Goal: Communication & Community: Answer question/provide support

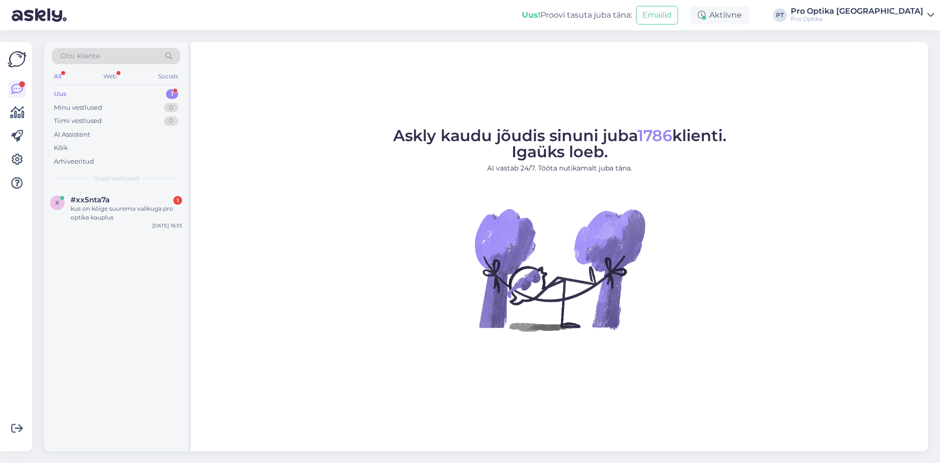
click at [121, 201] on div "#xx5nta7a 1" at bounding box center [127, 199] width 112 height 9
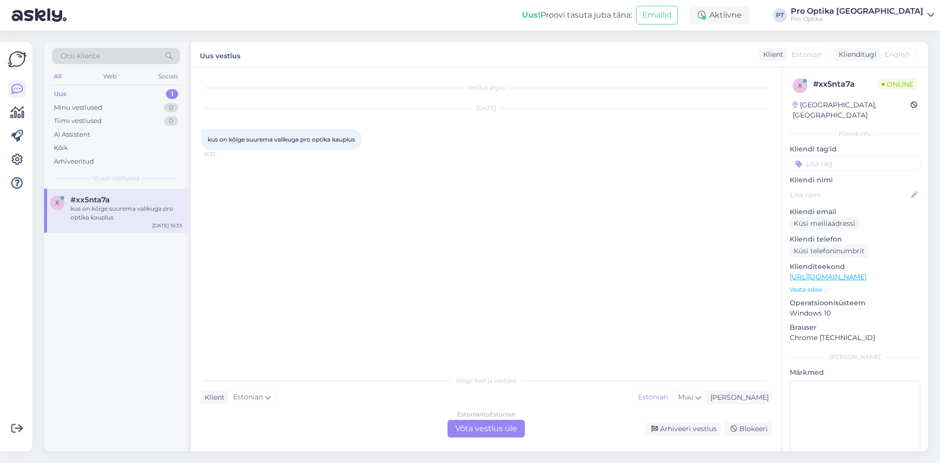
click at [478, 428] on div "Estonian to Estonian Võta vestlus üle" at bounding box center [486, 429] width 77 height 18
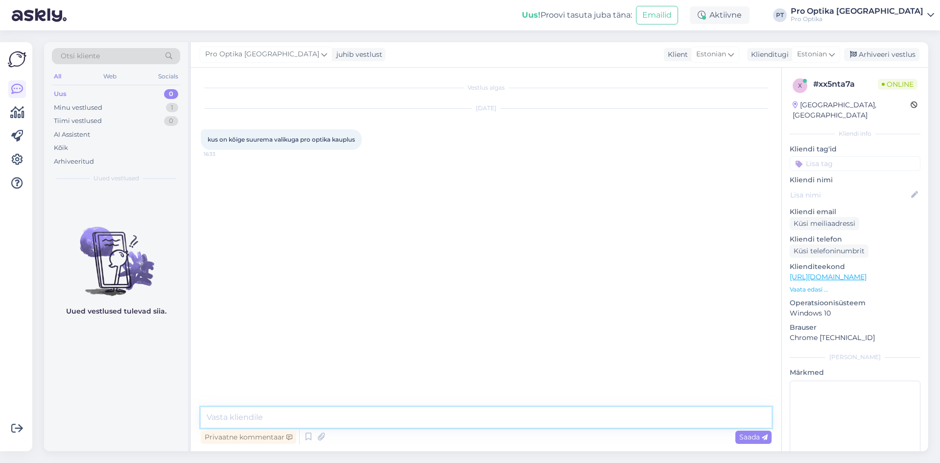
click at [389, 419] on textarea at bounding box center [486, 417] width 571 height 21
type textarea "Tere,"
type textarea "K"
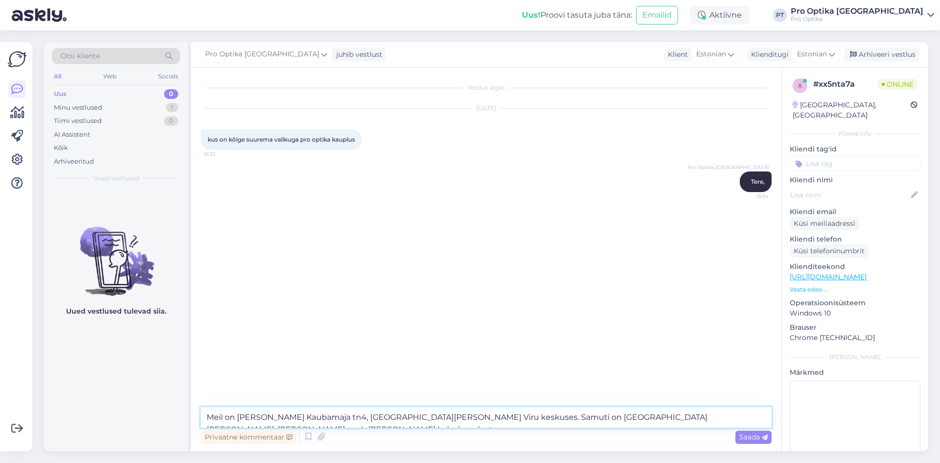
type textarea "Meil on [PERSON_NAME] Kaubamaja tn4, [GEOGRAPHIC_DATA][PERSON_NAME] Viru keskus…"
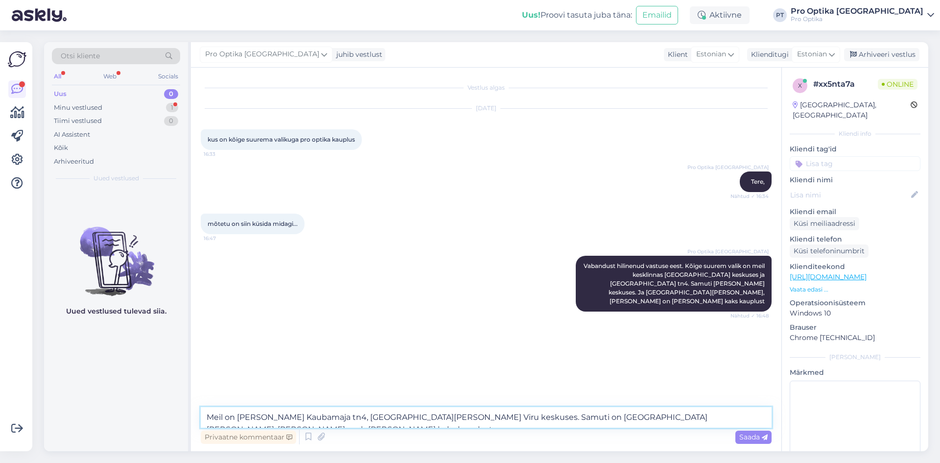
drag, startPoint x: 655, startPoint y: 420, endPoint x: 48, endPoint y: 430, distance: 607.5
click at [48, 430] on div "Otsi kliente All Web Socials Uus 0 Minu vestlused 1 Tiimi vestlused 0 AI Assist…" at bounding box center [486, 246] width 885 height 409
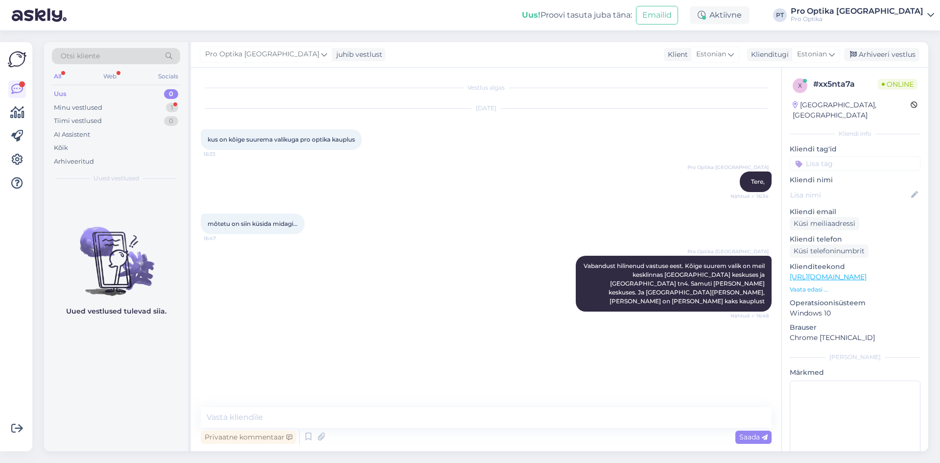
click at [139, 386] on div "Uued vestlused tulevad siia." at bounding box center [116, 320] width 144 height 263
click at [103, 74] on div "Web" at bounding box center [109, 76] width 17 height 13
click at [94, 114] on div "Minu vestlused 1" at bounding box center [116, 108] width 128 height 14
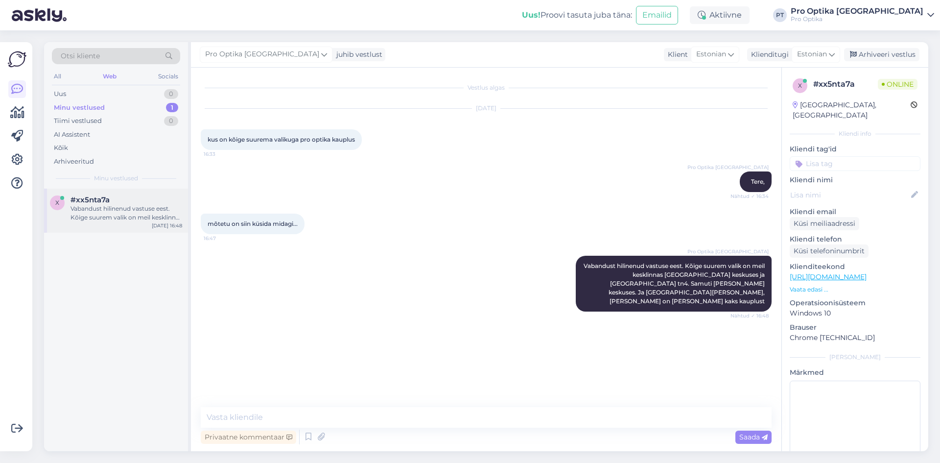
click at [92, 208] on div "Vabandust hilinenud vastuse eest. Kõige suurem valik on meil kesklinnas [GEOGRA…" at bounding box center [127, 213] width 112 height 18
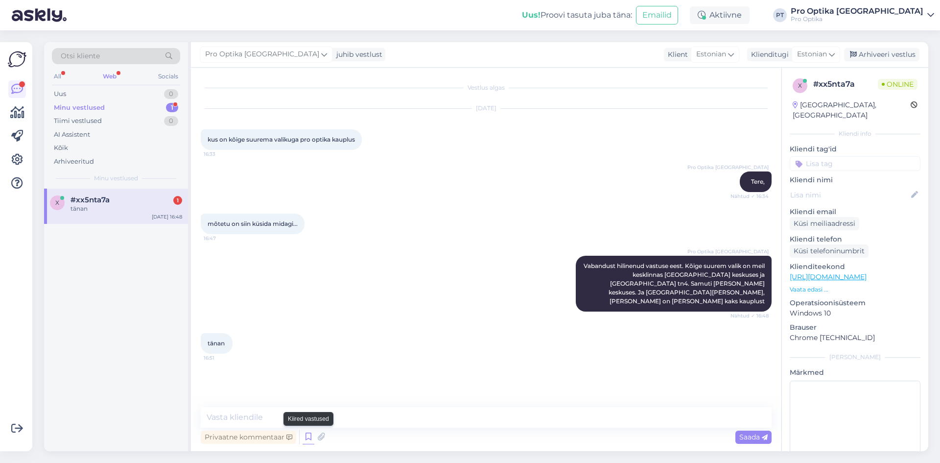
click at [308, 436] on icon at bounding box center [309, 437] width 12 height 15
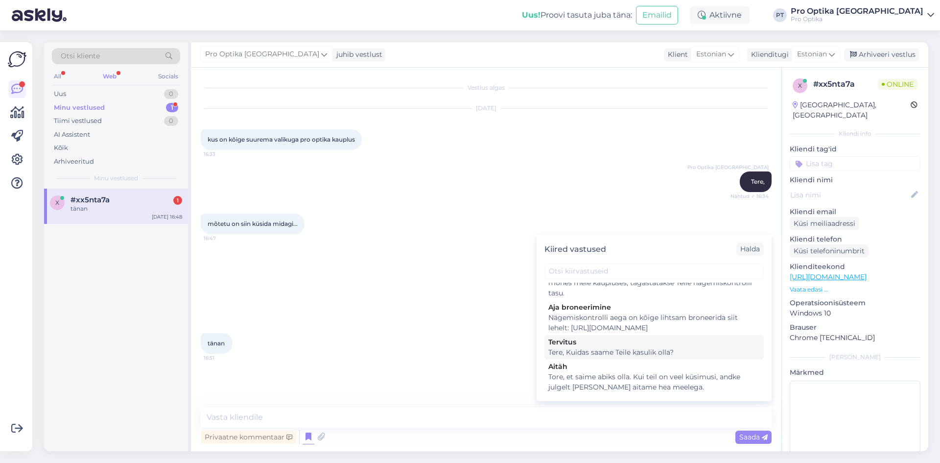
scroll to position [294, 0]
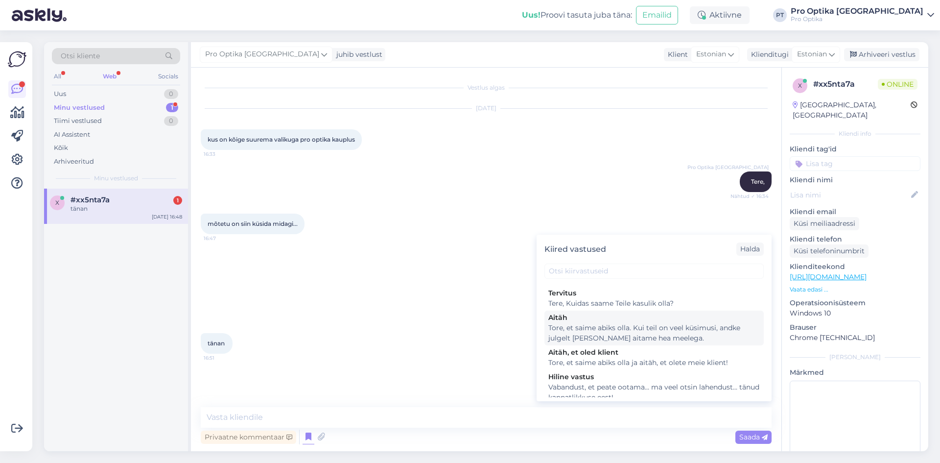
click at [603, 343] on div "Tore, et saime abiks olla. Kui teil on veel küsimusi, andke julgelt [PERSON_NAM…" at bounding box center [655, 333] width 212 height 21
type textarea "Tore, et saime abiks olla. Kui teil on veel küsimusi, andke julgelt [PERSON_NAM…"
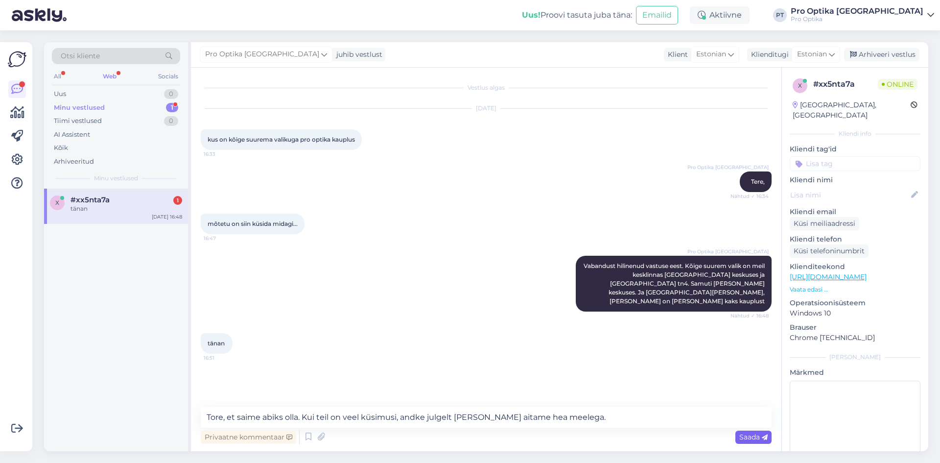
click at [755, 432] on div "Saada" at bounding box center [754, 437] width 36 height 13
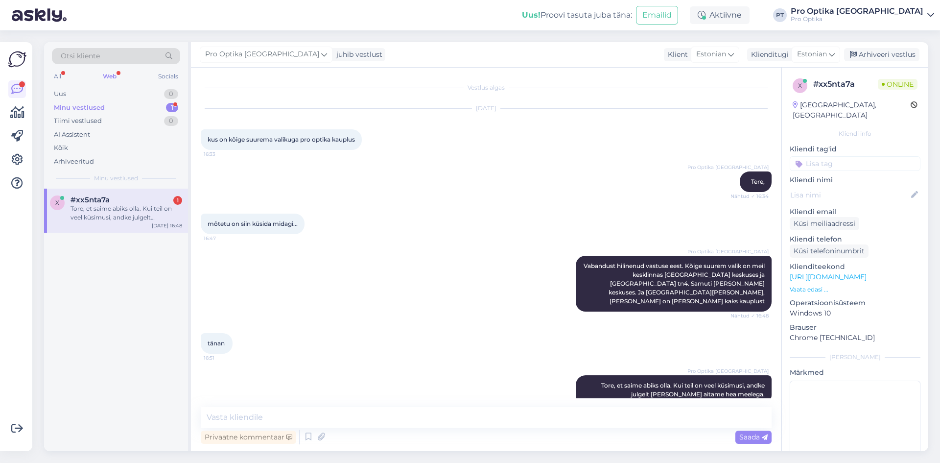
click at [103, 212] on div "Tore, et saime abiks olla. Kui teil on veel küsimusi, andke julgelt [PERSON_NAM…" at bounding box center [127, 213] width 112 height 18
click at [128, 315] on div "x #xx5nta7a 1 Tore, et saime abiks olla. Kui teil on veel küsimusi, andke julge…" at bounding box center [116, 320] width 144 height 263
drag, startPoint x: 61, startPoint y: 73, endPoint x: 75, endPoint y: 91, distance: 22.6
click at [60, 73] on div "All" at bounding box center [57, 76] width 11 height 13
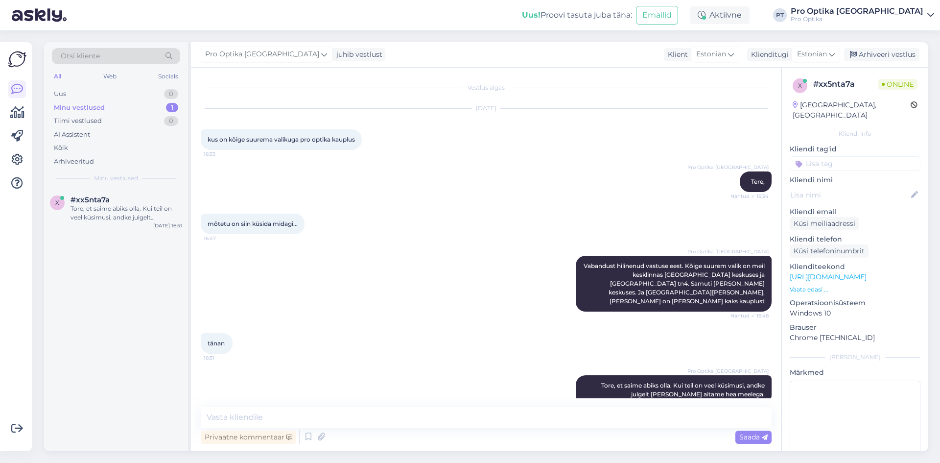
drag, startPoint x: 152, startPoint y: 215, endPoint x: 156, endPoint y: 251, distance: 36.5
click at [152, 214] on div "Tore, et saime abiks olla. Kui teil on veel küsimusi, andke julgelt [PERSON_NAM…" at bounding box center [127, 213] width 112 height 18
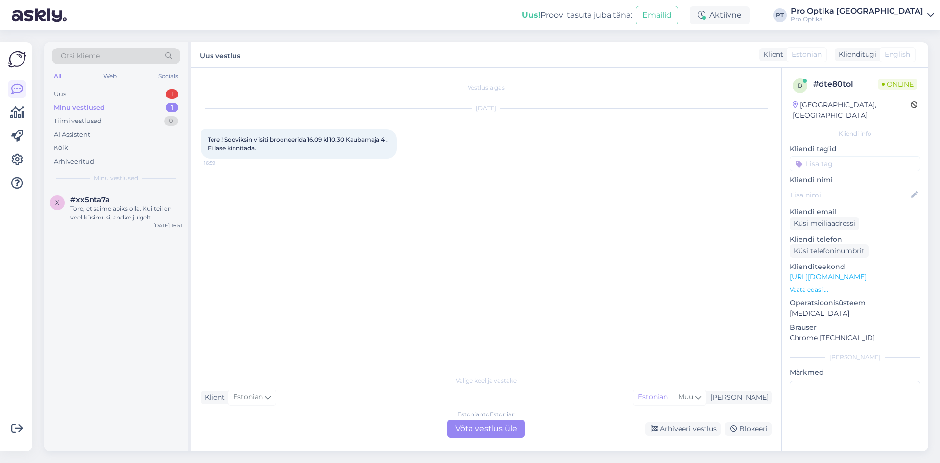
click at [509, 428] on div "Estonian to Estonian Võta vestlus üle" at bounding box center [486, 429] width 77 height 18
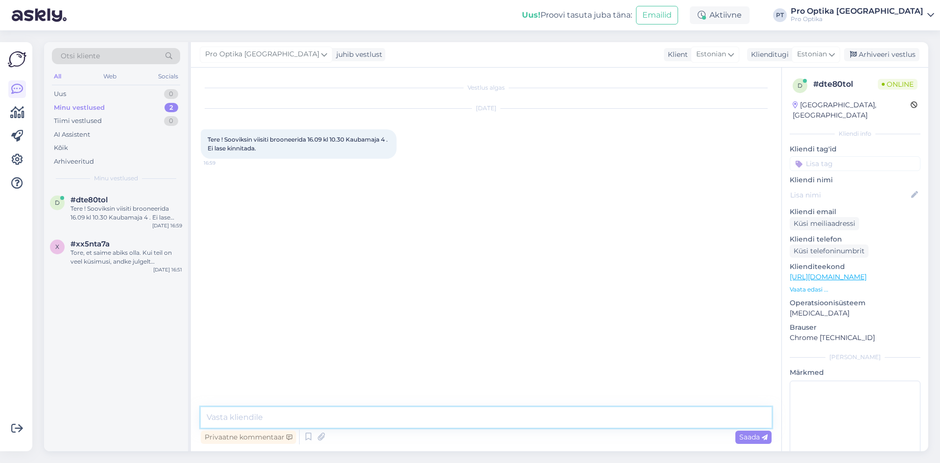
click at [299, 410] on textarea at bounding box center [486, 417] width 571 height 21
type textarea "Tere, mis visiiti te täpsemalt soovite broneerida?"
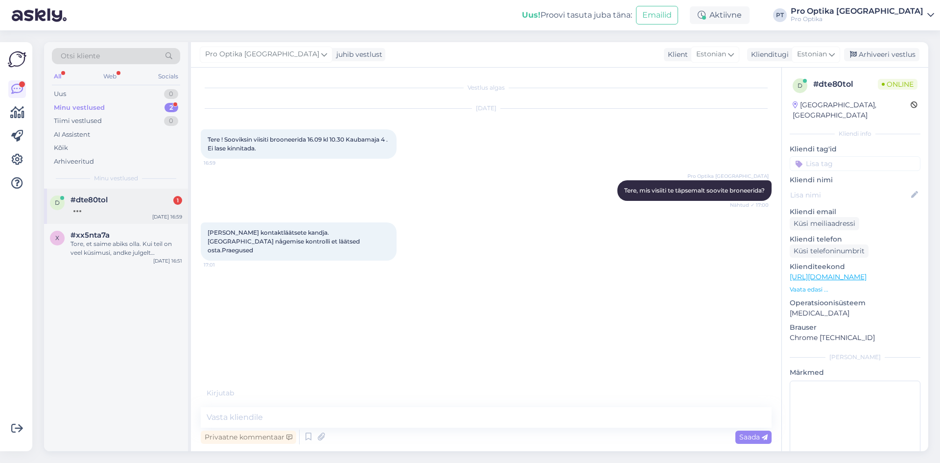
click at [124, 201] on div "#dte80tol 1" at bounding box center [127, 199] width 112 height 9
click at [335, 419] on textarea at bounding box center [486, 417] width 571 height 21
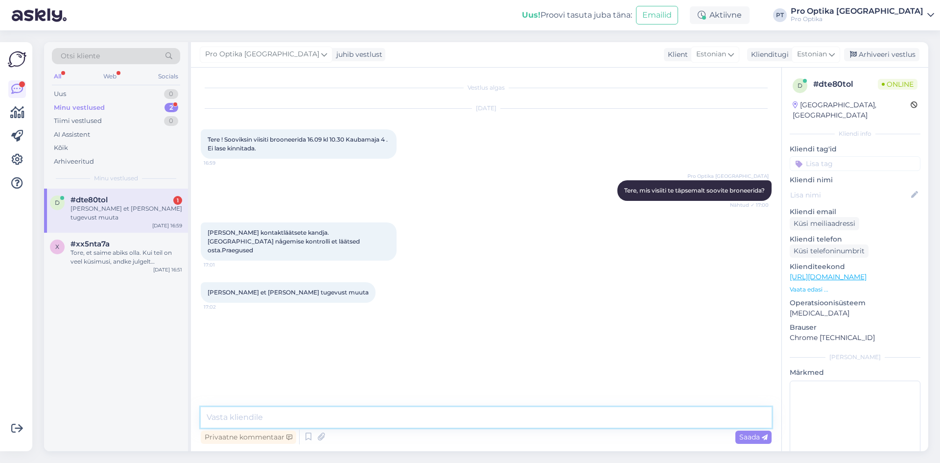
click at [292, 415] on textarea at bounding box center [486, 417] width 571 height 21
type textarea "Kas täitsite kõik vajalikud väljad broneeringut tehes?"
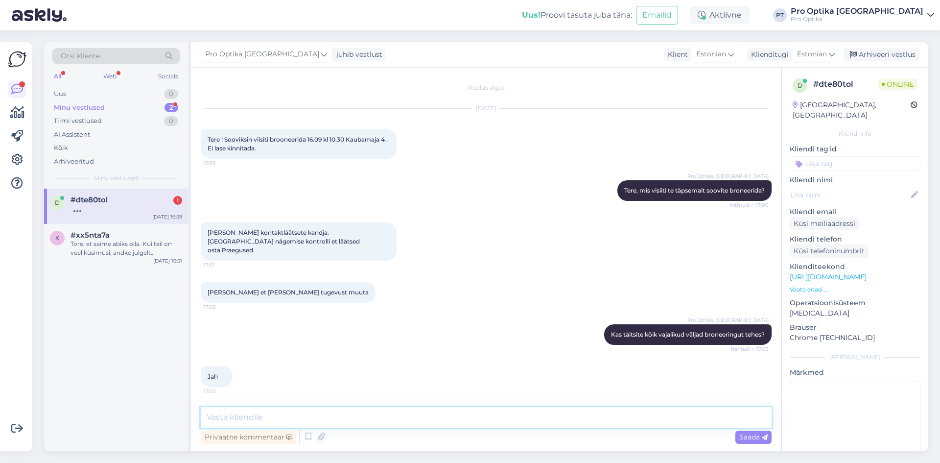
scroll to position [33, 0]
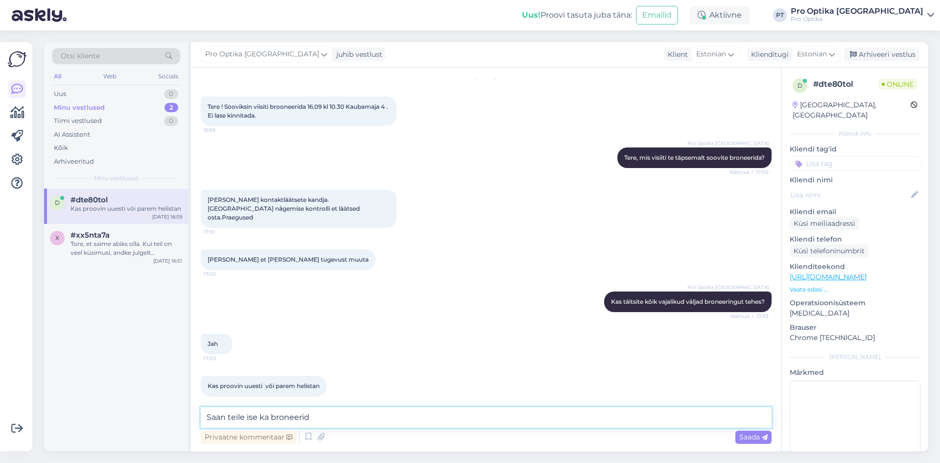
type textarea "Saan teile ise ka broneerida"
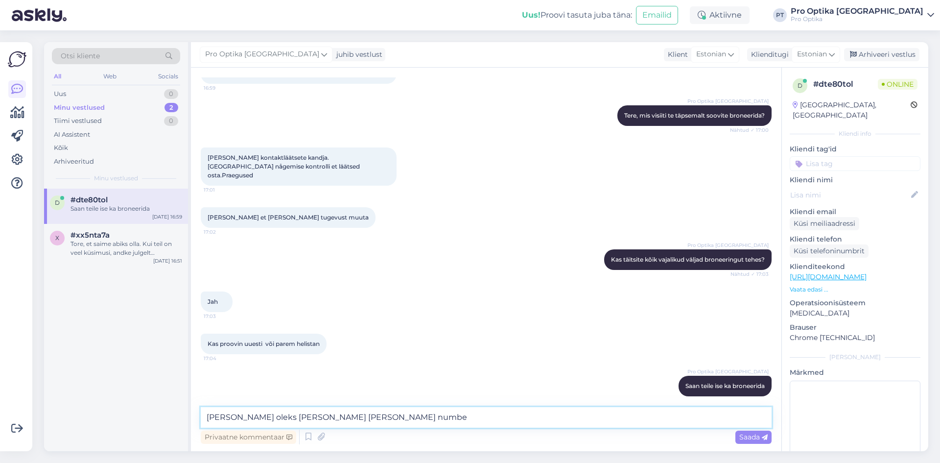
type textarea "[PERSON_NAME] oleks [PERSON_NAME] [PERSON_NAME] number"
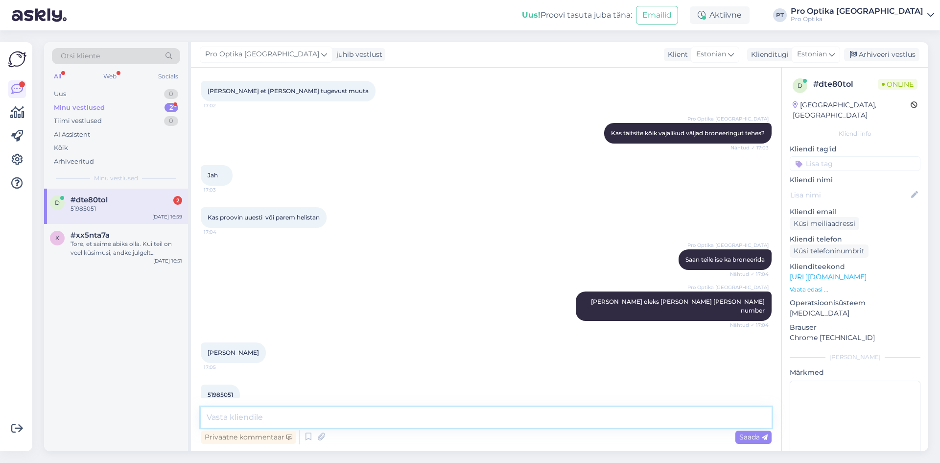
scroll to position [212, 0]
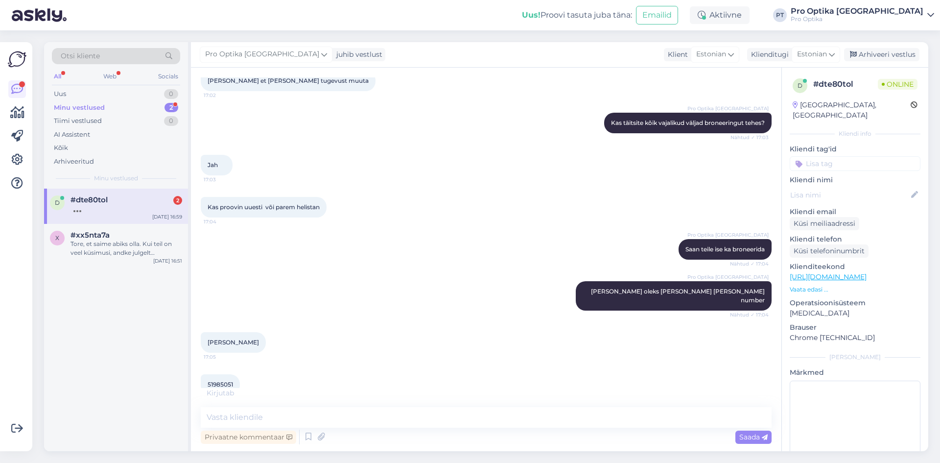
drag, startPoint x: 267, startPoint y: 327, endPoint x: 209, endPoint y: 324, distance: 57.9
click at [209, 332] on div "[PERSON_NAME] 17:05" at bounding box center [233, 342] width 65 height 21
copy span "[PERSON_NAME]"
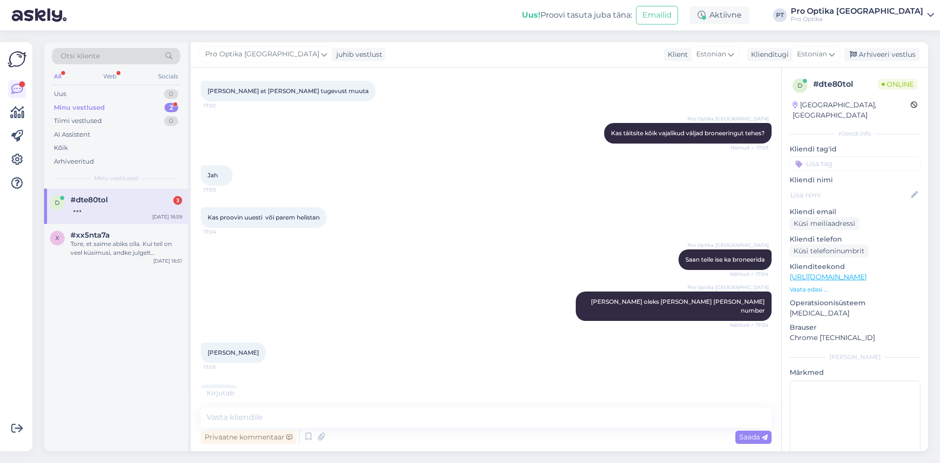
scroll to position [243, 0]
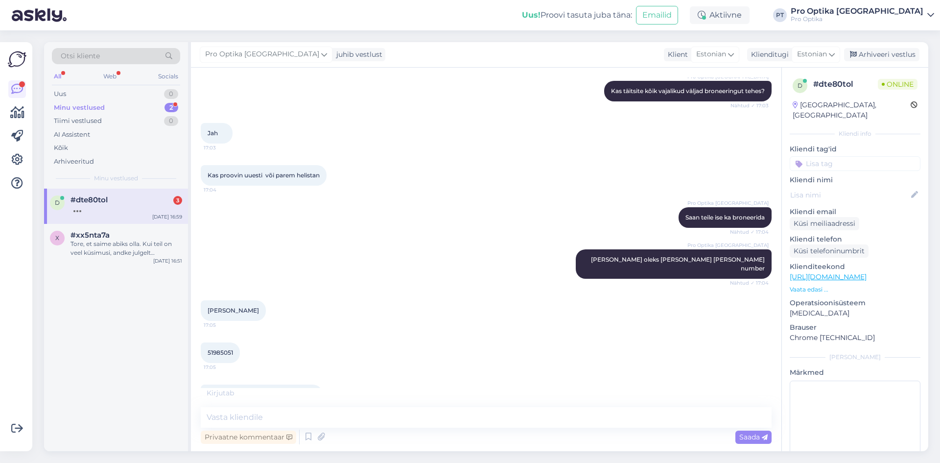
click at [257, 196] on div "Pro Optika [GEOGRAPHIC_DATA] Saan teile ise ka broneerida Nähtud ✓ 17:04" at bounding box center [486, 217] width 571 height 42
drag, startPoint x: 235, startPoint y: 333, endPoint x: 209, endPoint y: 332, distance: 26.5
click at [209, 342] on div "51985051 17:05" at bounding box center [220, 352] width 39 height 21
copy span "51985051"
drag, startPoint x: 303, startPoint y: 377, endPoint x: 208, endPoint y: 382, distance: 95.2
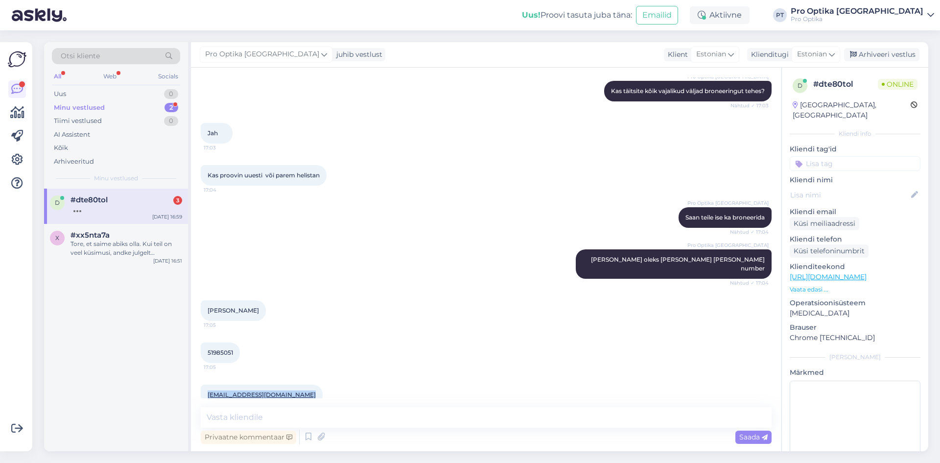
click at [208, 385] on div "[EMAIL_ADDRESS][DOMAIN_NAME] 17:05" at bounding box center [262, 395] width 122 height 21
copy link "[EMAIL_ADDRESS][DOMAIN_NAME]"
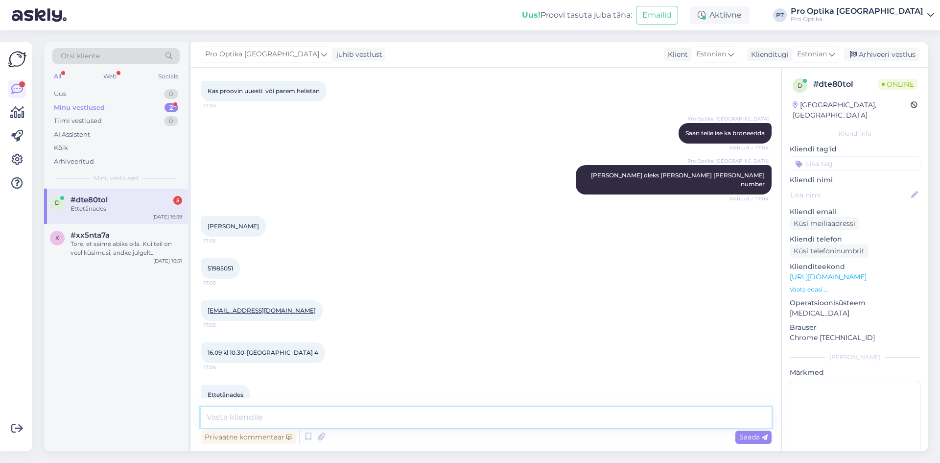
click at [286, 424] on textarea at bounding box center [486, 417] width 571 height 21
type textarea "Broneering on kinnitatud"
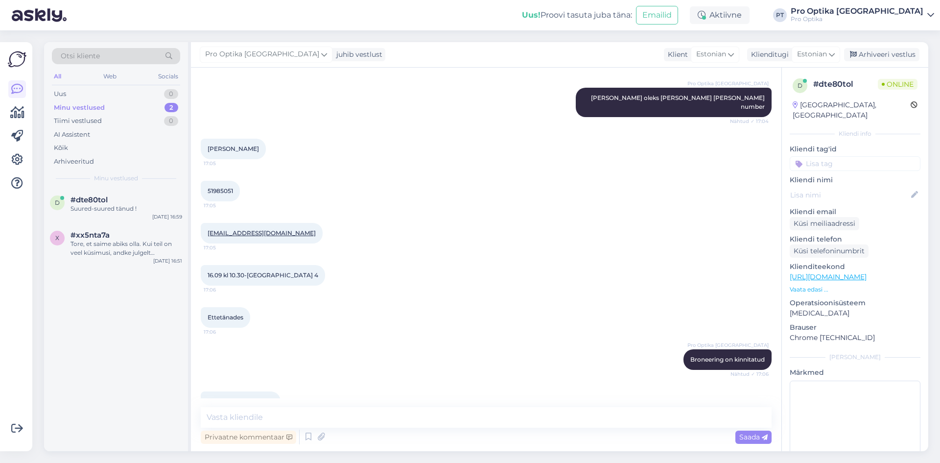
scroll to position [412, 0]
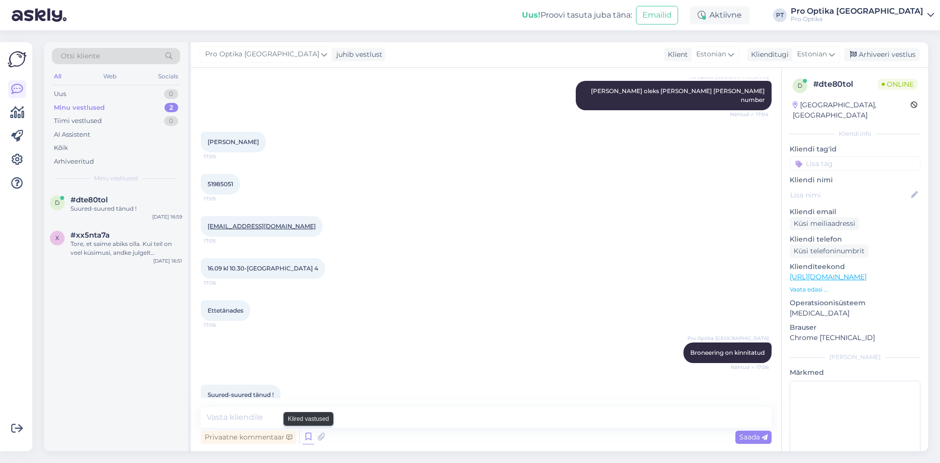
click at [309, 443] on icon at bounding box center [309, 437] width 12 height 15
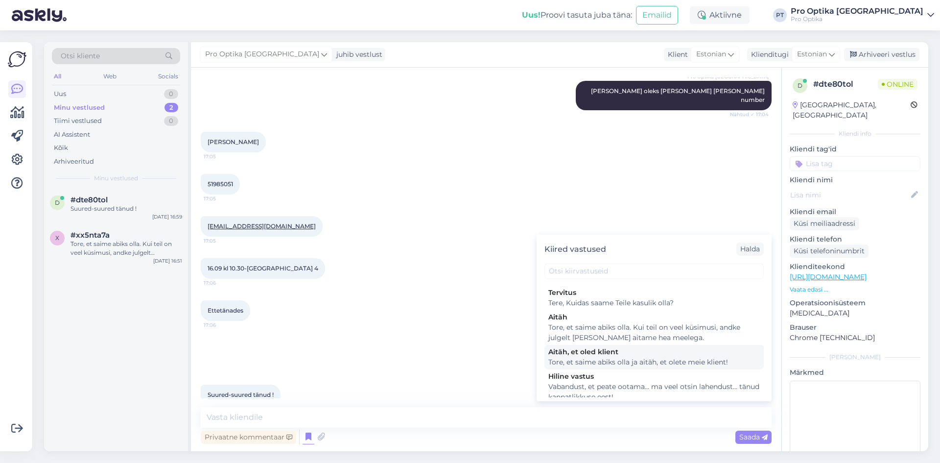
scroll to position [294, 0]
click at [642, 323] on div "Aitäh" at bounding box center [655, 318] width 212 height 10
type textarea "Tore, et saime abiks olla. Kui teil on veel küsimusi, andke julgelt [PERSON_NAM…"
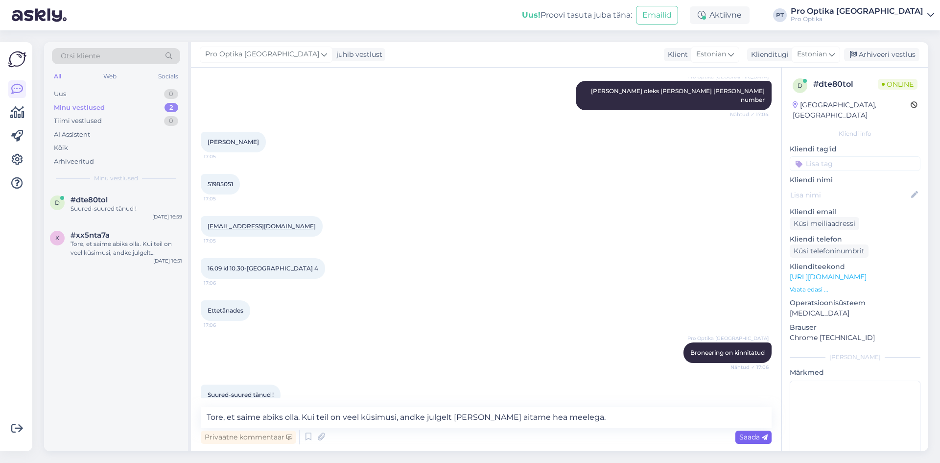
click at [760, 435] on span "Saada" at bounding box center [754, 437] width 28 height 9
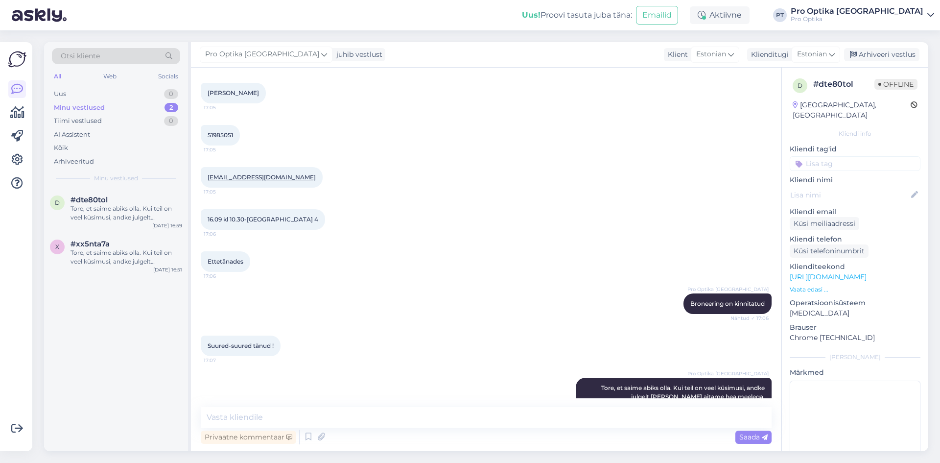
scroll to position [463, 0]
